Goal: Task Accomplishment & Management: Manage account settings

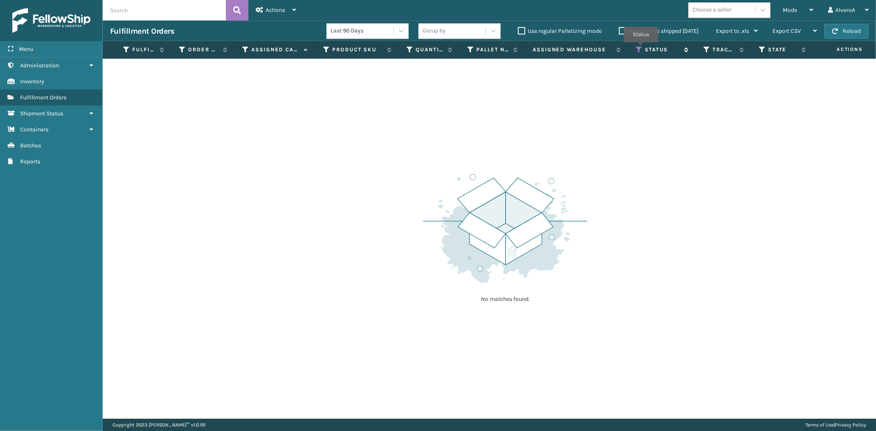
click at [639, 48] on icon at bounding box center [639, 49] width 7 height 7
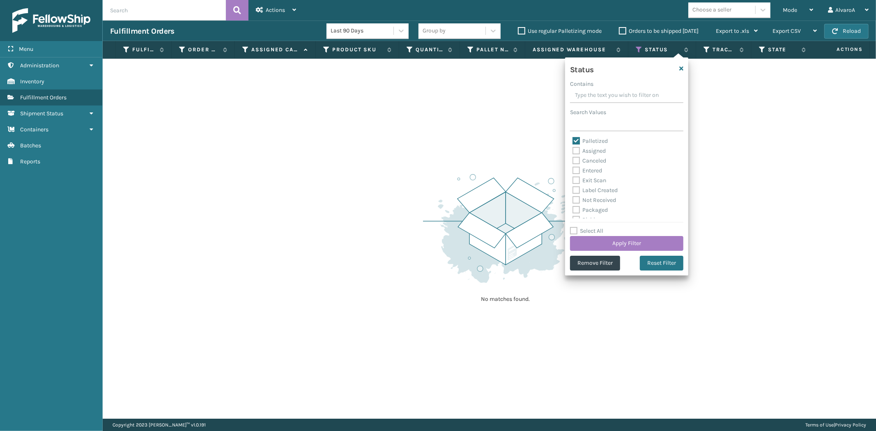
drag, startPoint x: 574, startPoint y: 137, endPoint x: 574, endPoint y: 145, distance: 7.8
click at [574, 138] on label "Palletized" at bounding box center [590, 141] width 35 height 7
click at [573, 138] on input "Palletized" at bounding box center [573, 138] width 0 height 5
checkbox input "false"
click at [576, 151] on label "Assigned" at bounding box center [589, 150] width 33 height 7
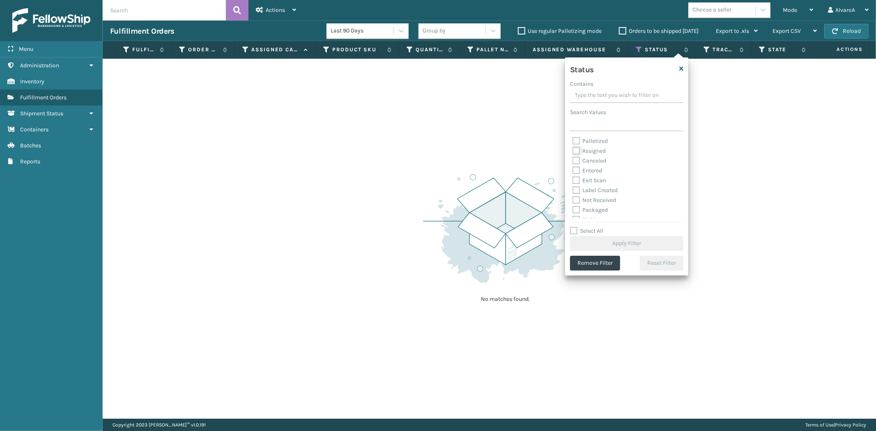
click at [573, 151] on input "Assigned" at bounding box center [573, 148] width 0 height 5
checkbox input "true"
click at [610, 245] on button "Apply Filter" at bounding box center [626, 243] width 113 height 15
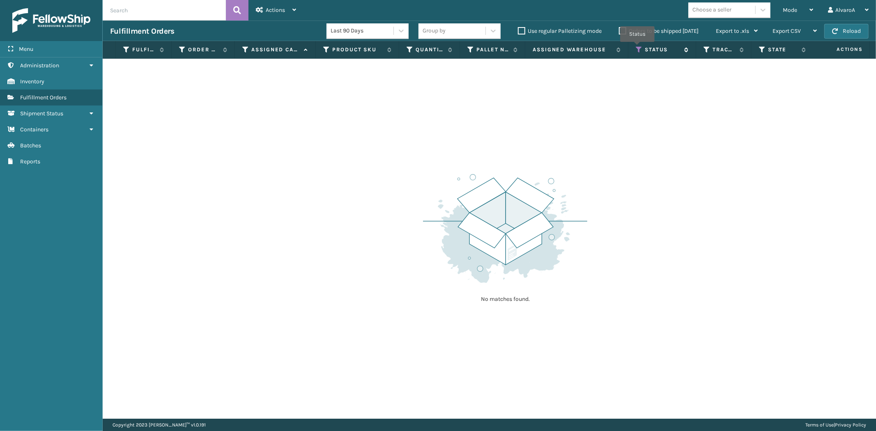
click at [638, 48] on icon at bounding box center [639, 49] width 7 height 7
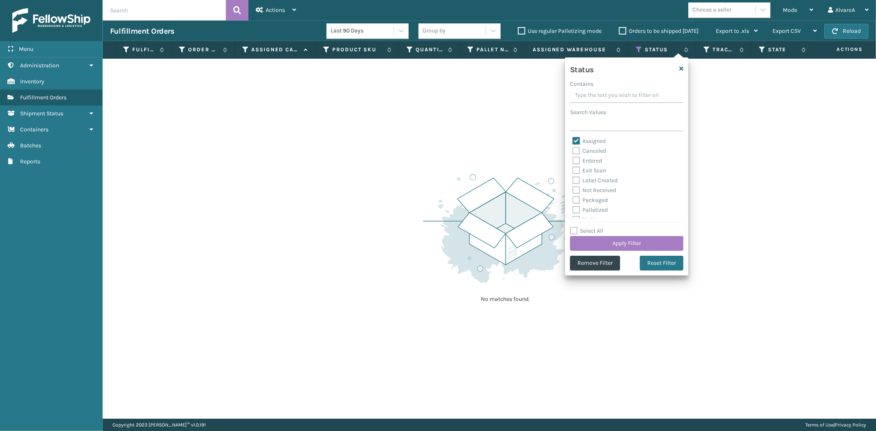
click at [576, 138] on label "Assigned" at bounding box center [589, 141] width 33 height 7
click at [573, 138] on input "Assigned" at bounding box center [573, 138] width 0 height 5
checkbox input "false"
click at [578, 211] on label "Palletized" at bounding box center [590, 210] width 35 height 7
click at [573, 211] on input "Palletized" at bounding box center [573, 207] width 0 height 5
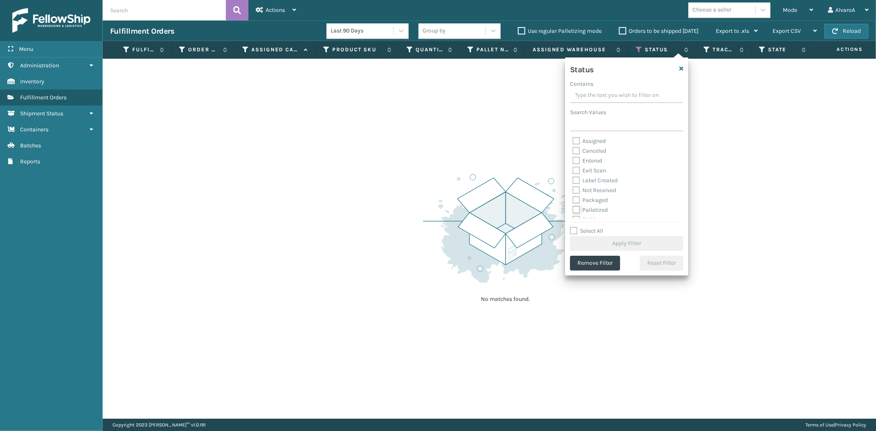
checkbox input "true"
click at [581, 240] on button "Apply Filter" at bounding box center [626, 243] width 113 height 15
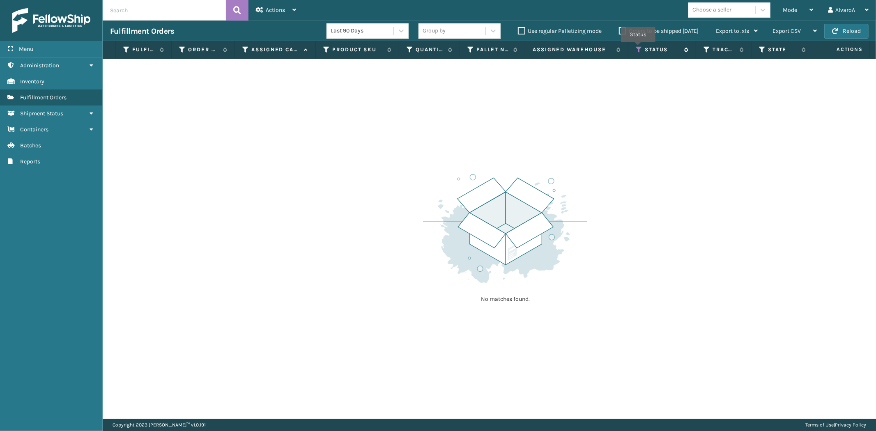
click at [638, 48] on icon at bounding box center [639, 49] width 7 height 7
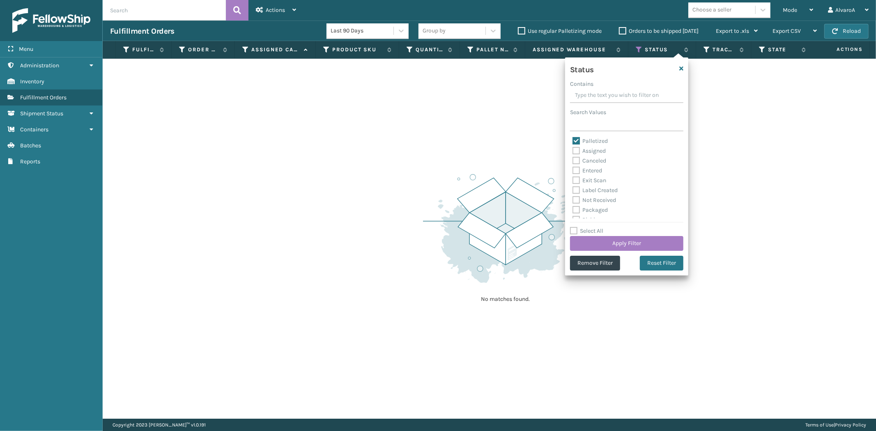
click at [577, 142] on label "Palletized" at bounding box center [590, 141] width 35 height 7
click at [573, 142] on input "Palletized" at bounding box center [573, 138] width 0 height 5
checkbox input "false"
click at [579, 174] on label "Picking" at bounding box center [587, 174] width 29 height 7
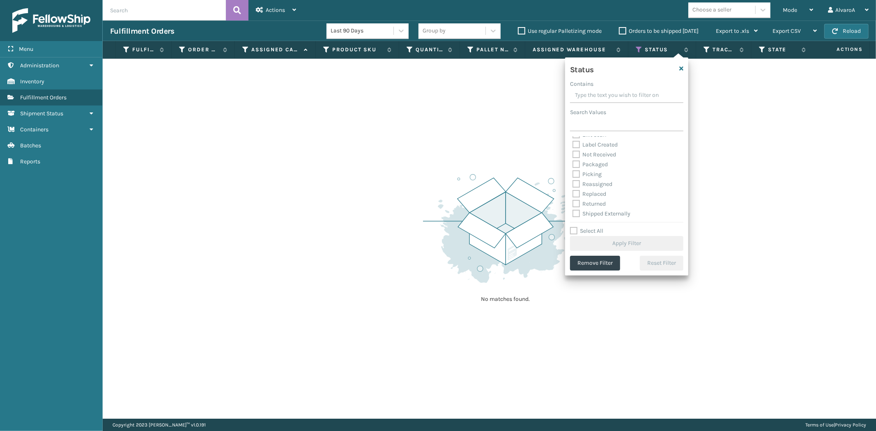
click at [573, 174] on input "Picking" at bounding box center [573, 172] width 0 height 5
checkbox input "true"
click at [600, 240] on button "Apply Filter" at bounding box center [626, 243] width 113 height 15
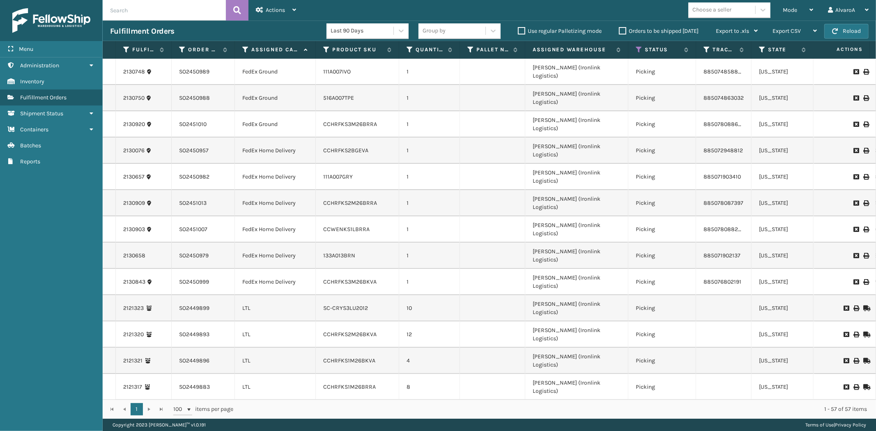
click at [621, 31] on label "Orders to be shipped [DATE]" at bounding box center [659, 31] width 80 height 7
click at [620, 31] on input "Orders to be shipped [DATE]" at bounding box center [619, 28] width 0 height 5
click at [621, 31] on label "Orders to be shipped [DATE]" at bounding box center [659, 31] width 80 height 7
click at [620, 31] on input "Orders to be shipped [DATE]" at bounding box center [619, 28] width 0 height 5
